Goal: Transaction & Acquisition: Purchase product/service

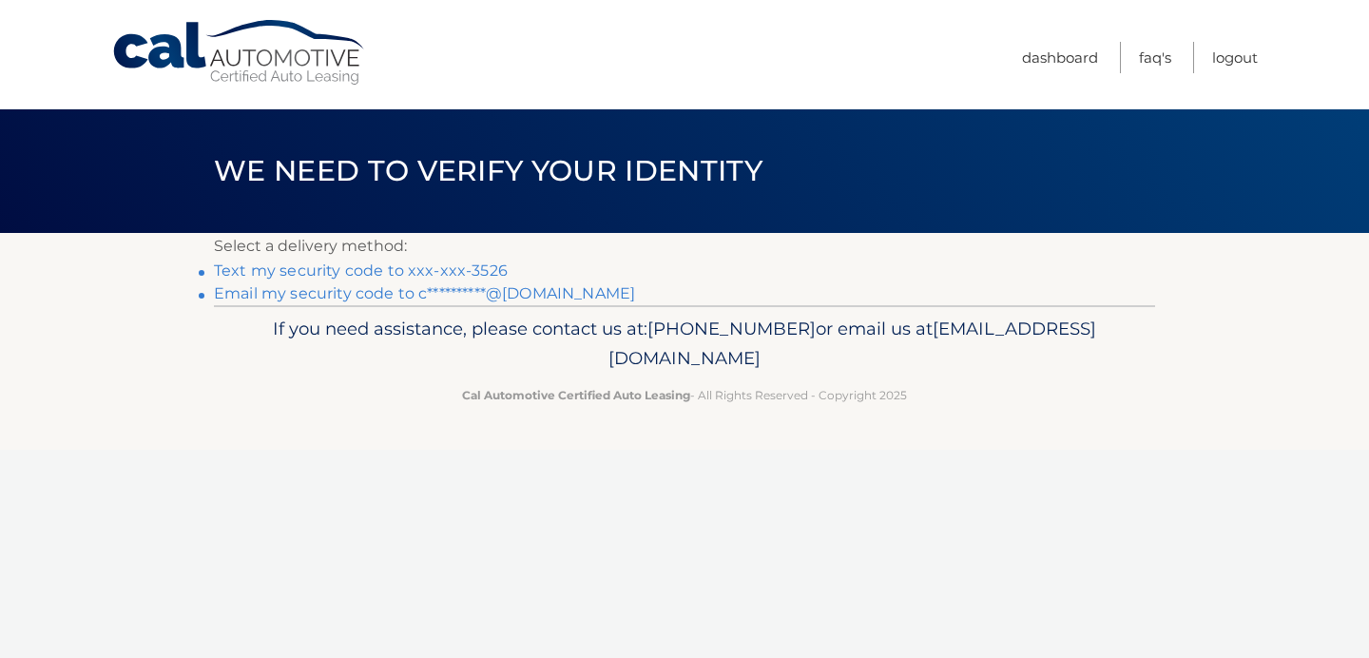
click at [386, 276] on link "Text my security code to xxx-xxx-3526" at bounding box center [361, 270] width 294 height 18
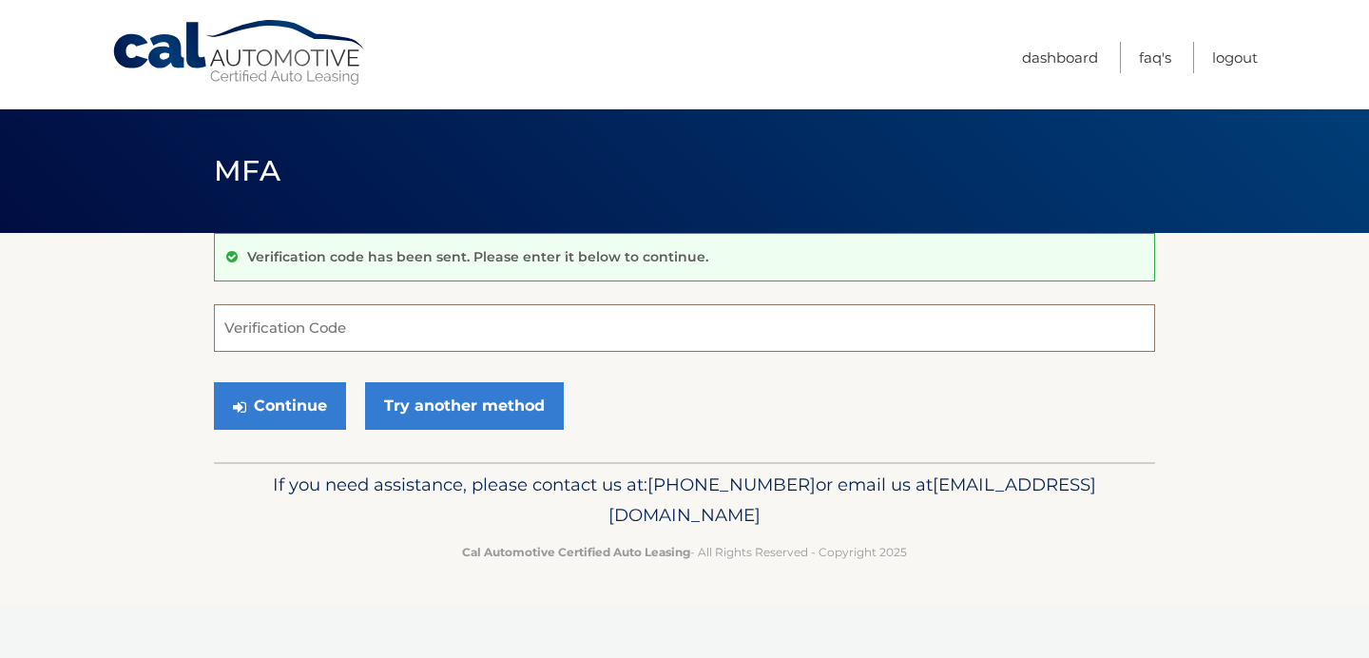
click at [410, 327] on input "Verification Code" at bounding box center [684, 328] width 941 height 48
type input "611889"
click at [272, 424] on button "Continue" at bounding box center [280, 406] width 132 height 48
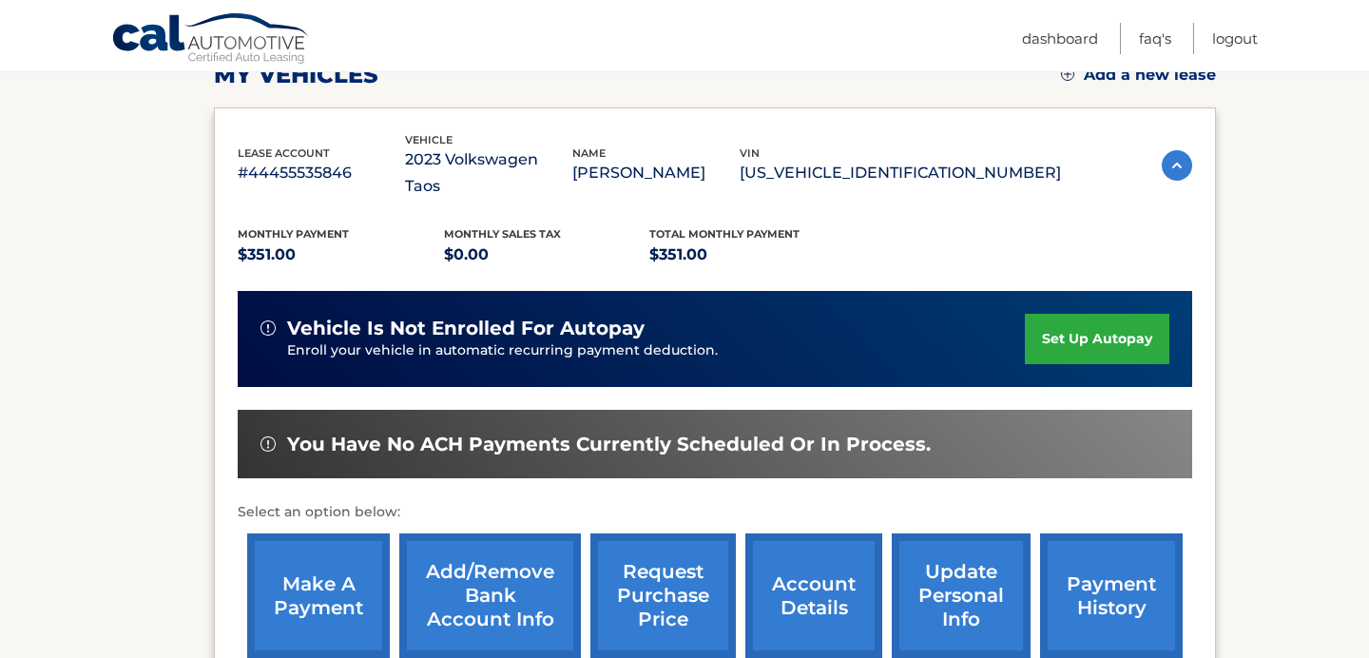
scroll to position [288, 0]
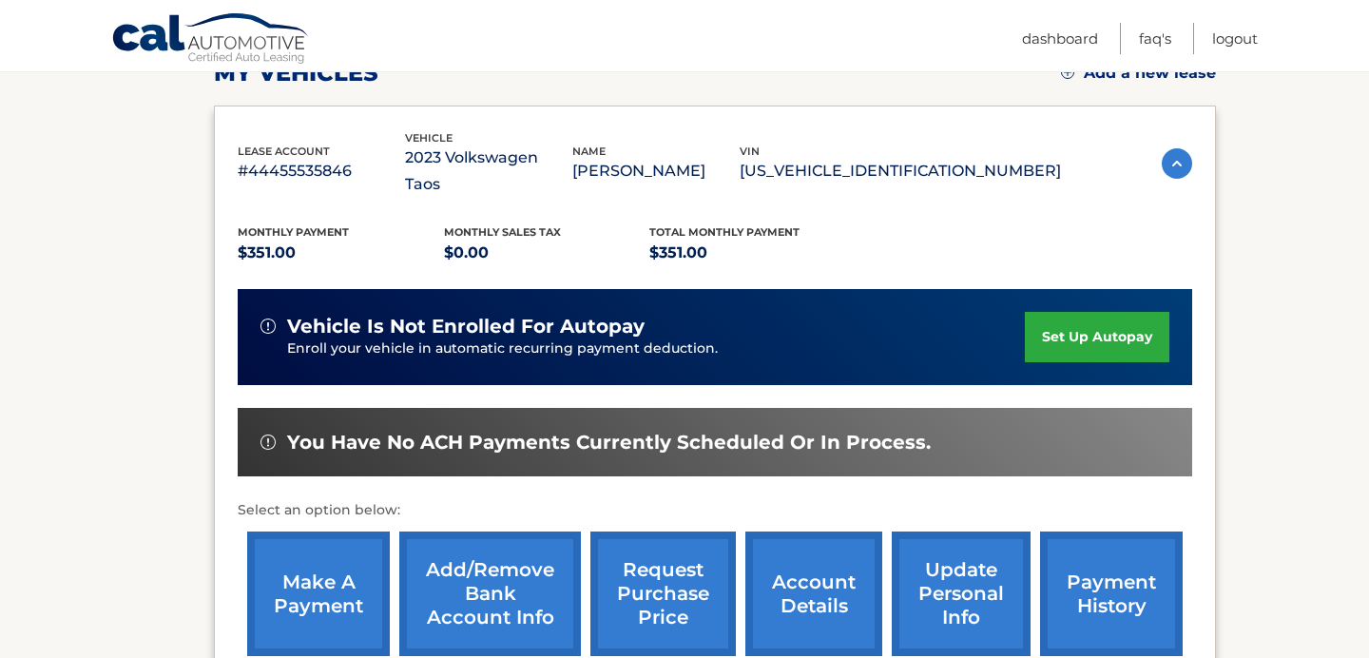
click at [296, 573] on link "make a payment" at bounding box center [318, 593] width 143 height 125
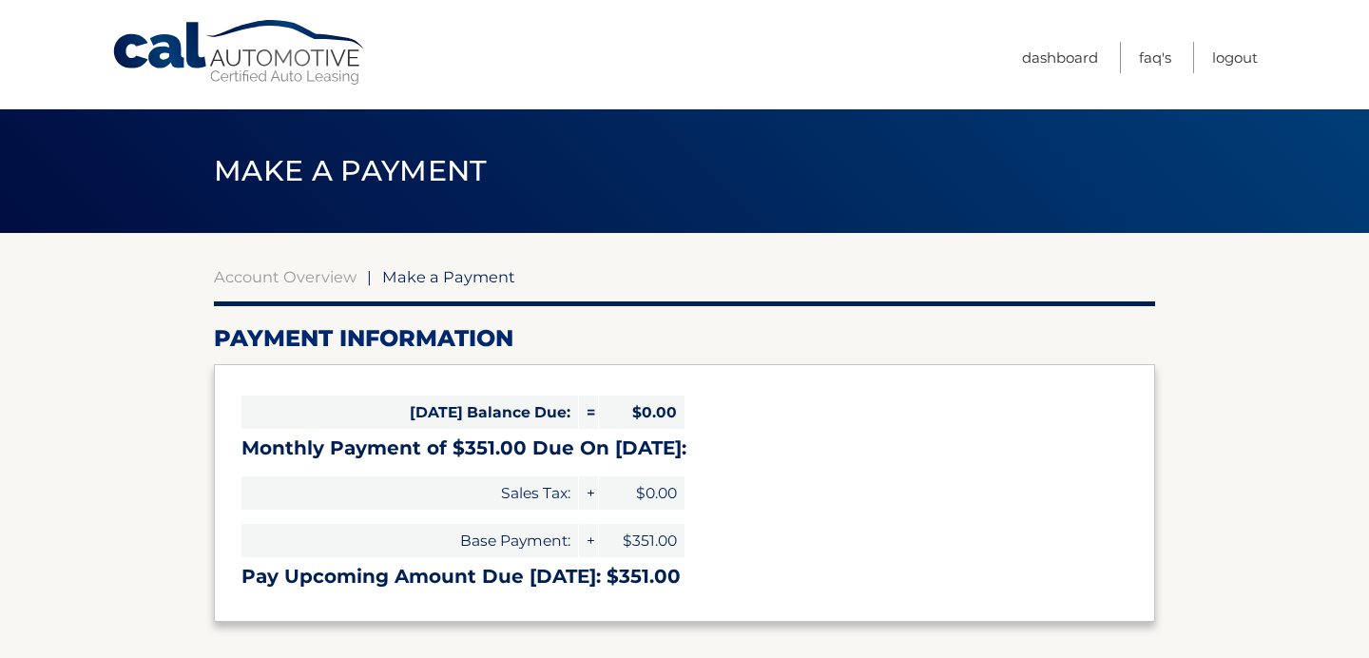
select select "OTI3YTQyZGMtYjZiYy00MzEzLWI4MjEtYTBmOGE5ZDg0YzIx"
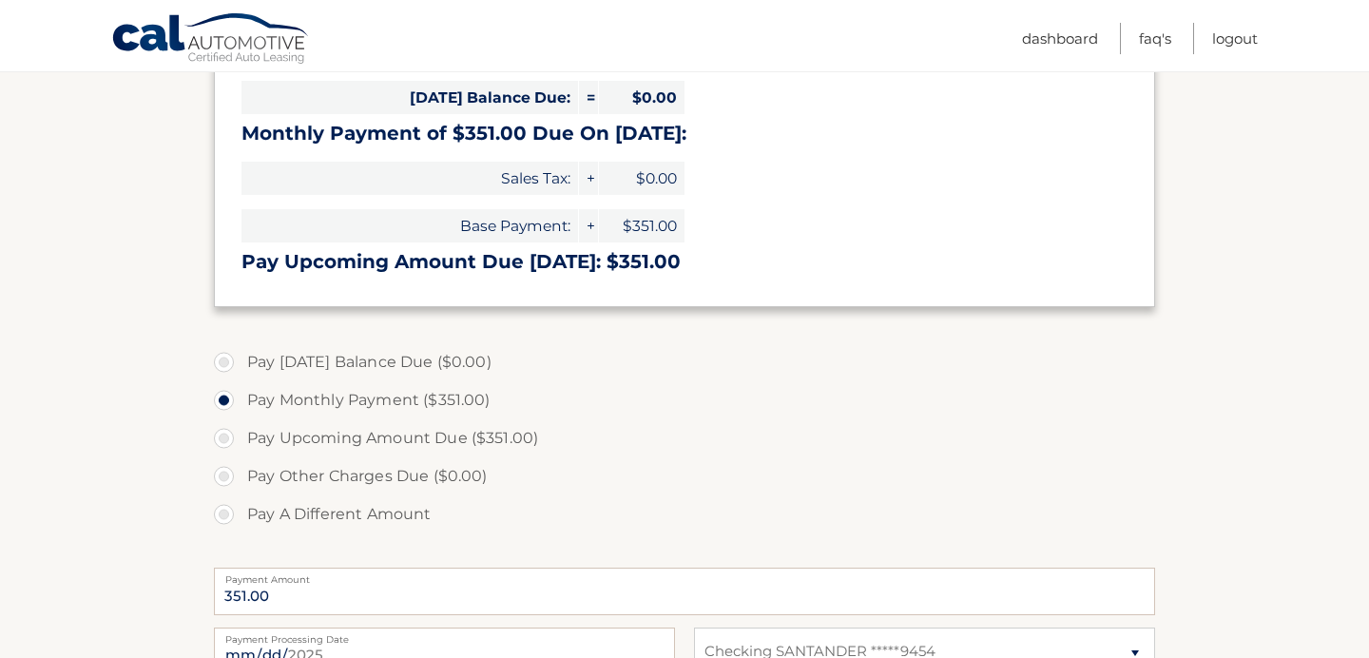
scroll to position [353, 0]
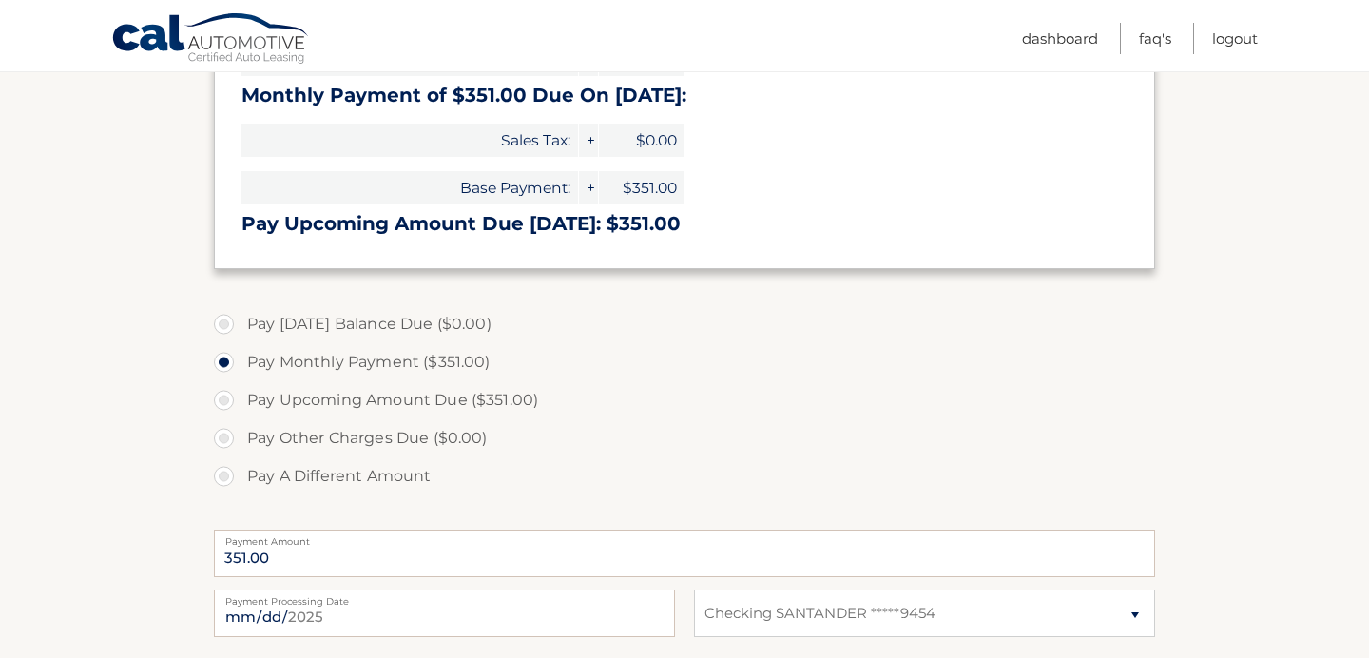
click at [261, 474] on label "Pay A Different Amount" at bounding box center [684, 476] width 941 height 38
click at [241, 474] on input "Pay A Different Amount" at bounding box center [231, 472] width 19 height 30
radio input "true"
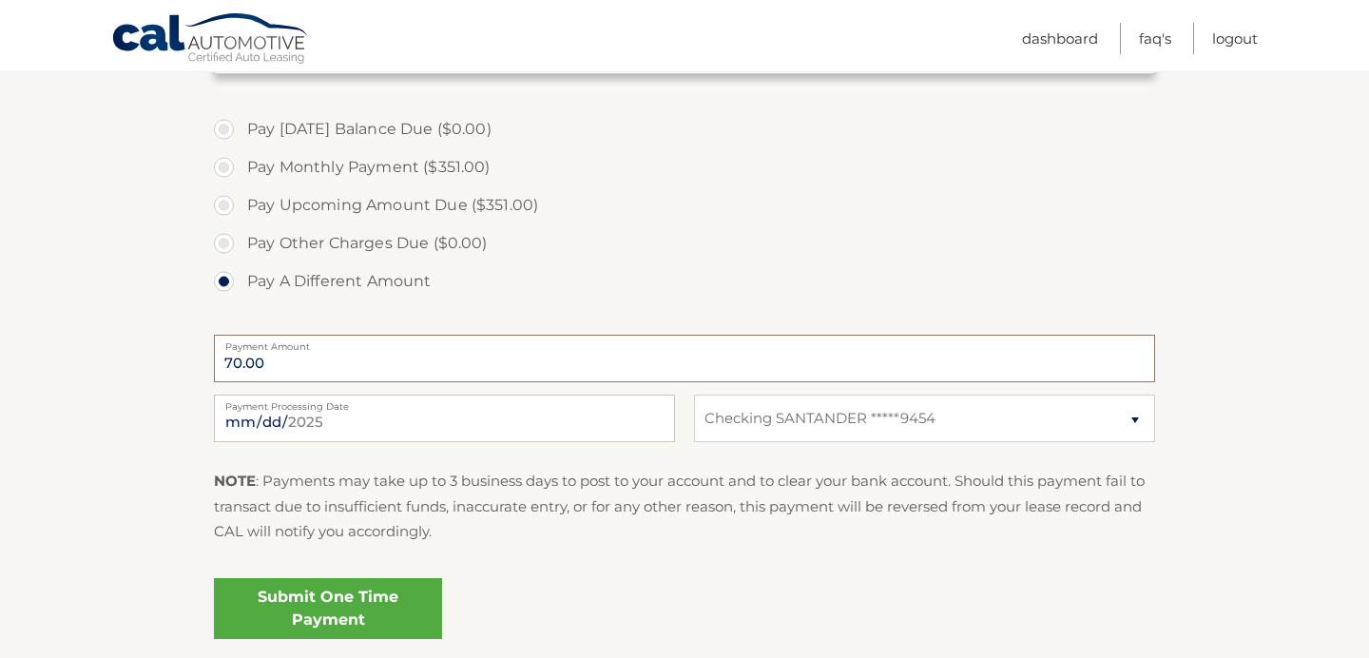
scroll to position [557, 0]
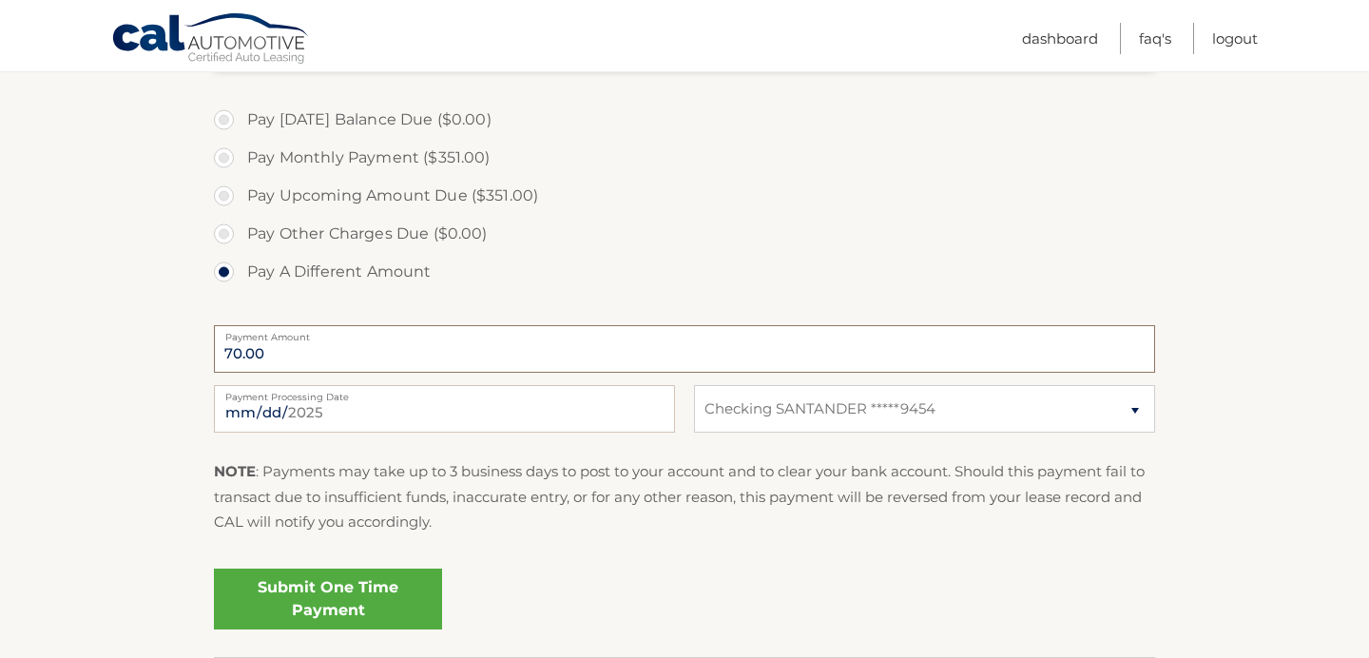
type input "70.00"
click at [357, 614] on link "Submit One Time Payment" at bounding box center [328, 599] width 228 height 61
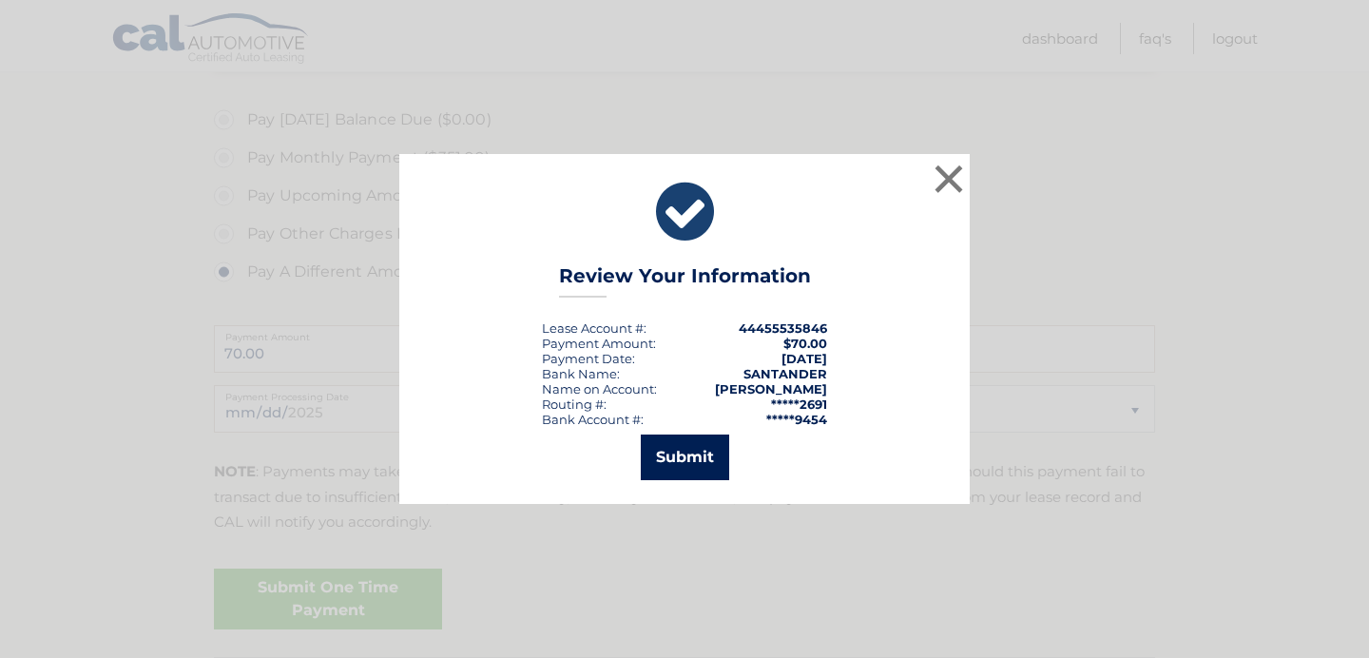
click at [727, 465] on button "Submit" at bounding box center [685, 457] width 88 height 46
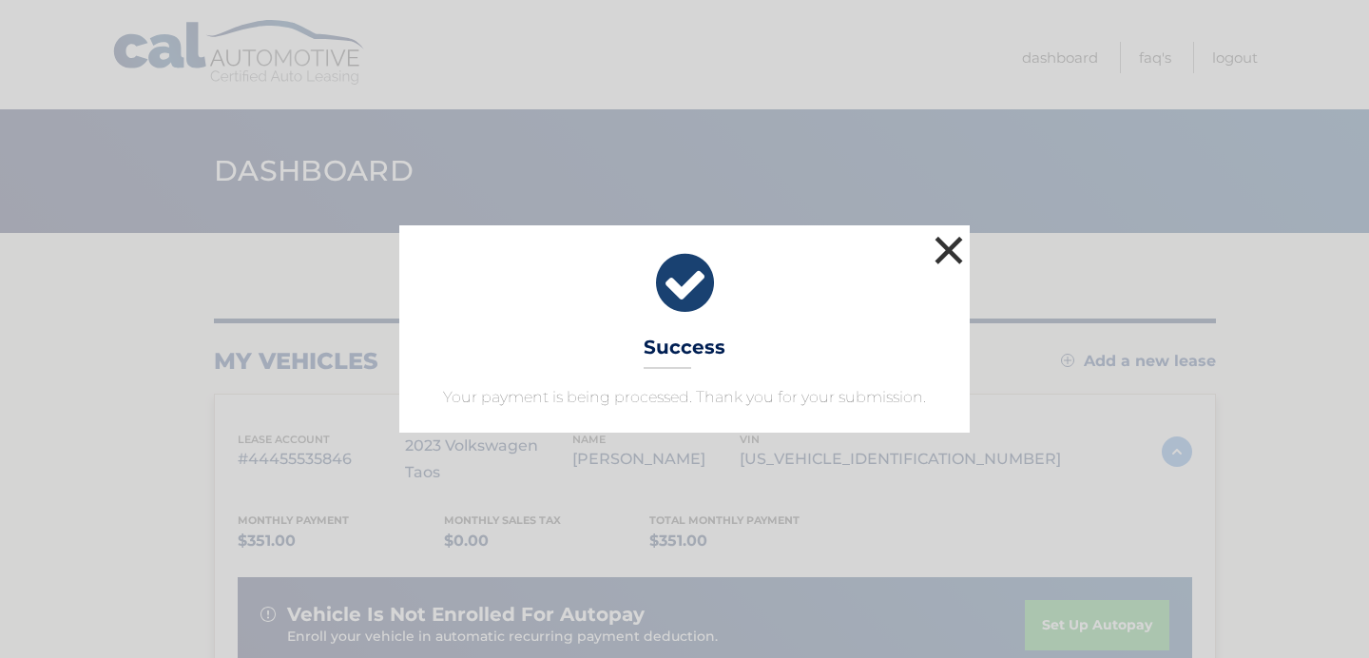
click at [952, 254] on button "×" at bounding box center [949, 250] width 38 height 38
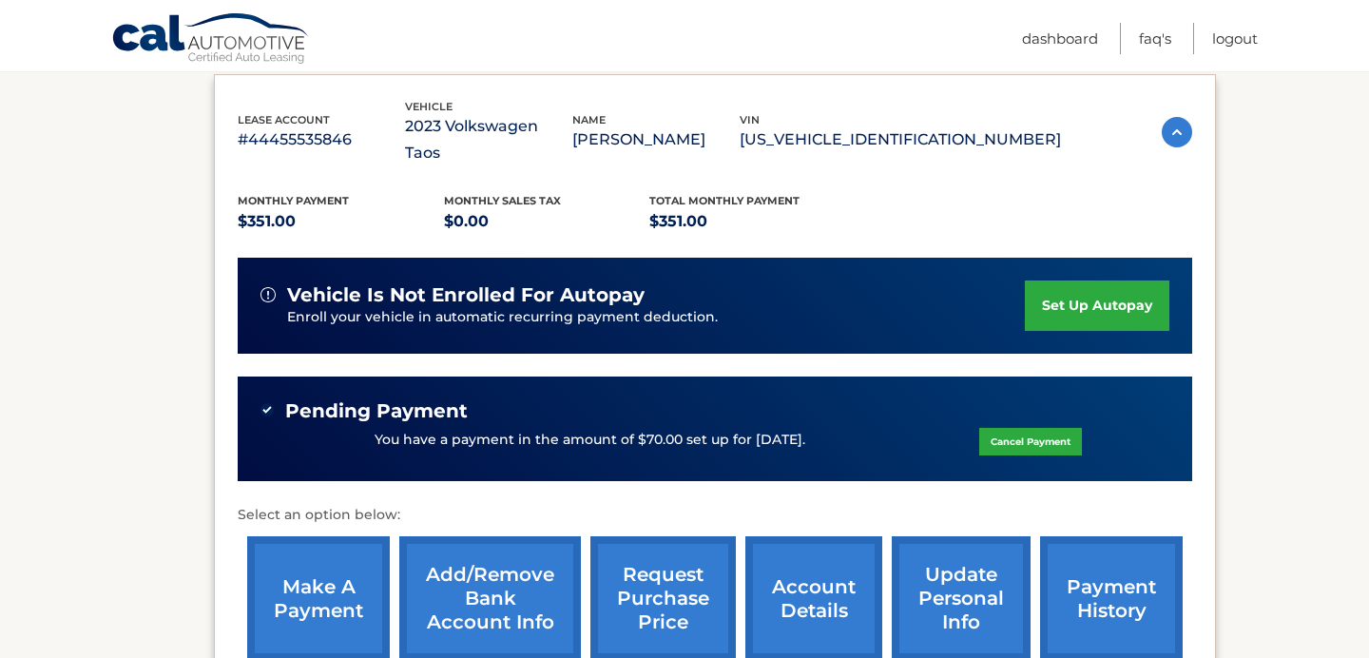
scroll to position [556, 0]
